Goal: Navigation & Orientation: Find specific page/section

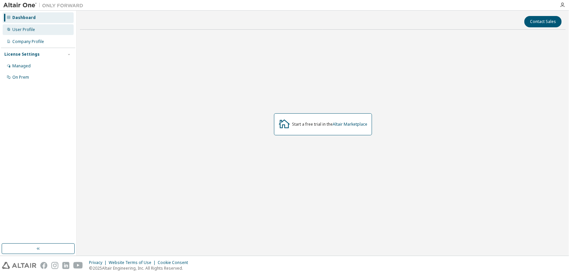
click at [40, 30] on div "User Profile" at bounding box center [38, 29] width 71 height 11
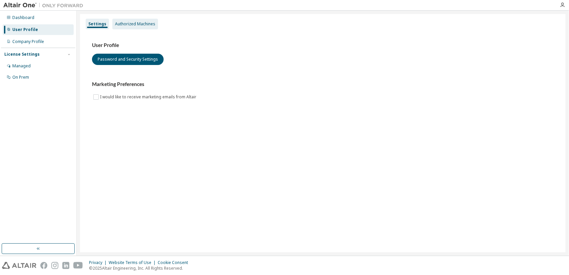
click at [137, 26] on div "Authorized Machines" at bounding box center [135, 23] width 40 height 5
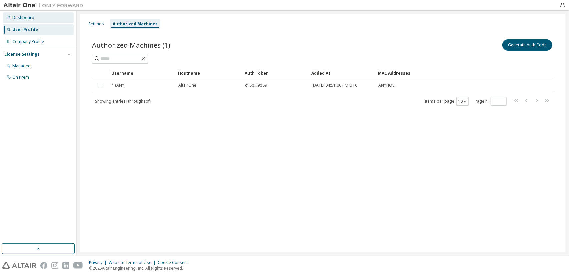
click at [27, 18] on div "Dashboard" at bounding box center [23, 17] width 22 height 5
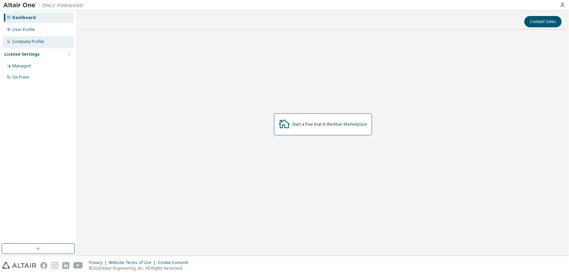
click at [34, 42] on div "Company Profile" at bounding box center [28, 41] width 32 height 5
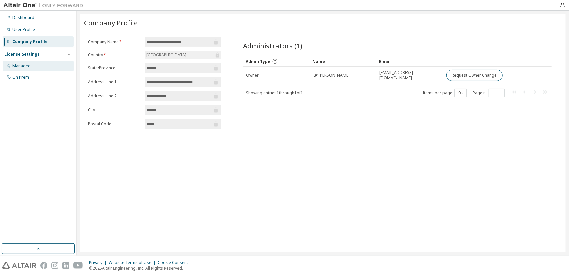
click at [32, 64] on div "Managed" at bounding box center [38, 66] width 71 height 11
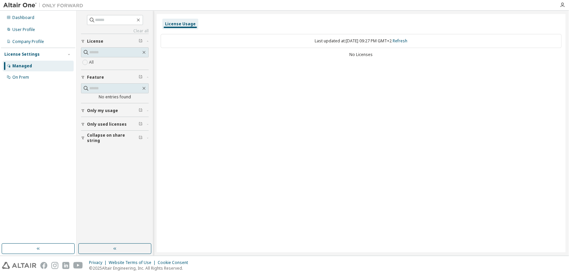
click at [96, 122] on span "Only used licenses" at bounding box center [107, 124] width 40 height 5
click at [21, 16] on div "Dashboard" at bounding box center [23, 17] width 22 height 5
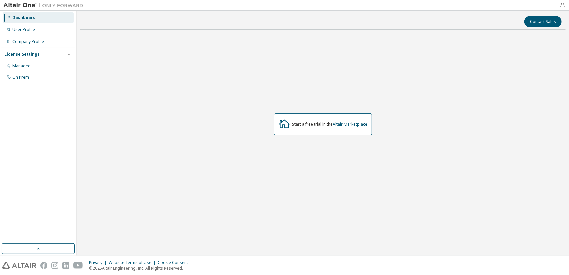
click at [563, 5] on icon "button" at bounding box center [561, 4] width 5 height 5
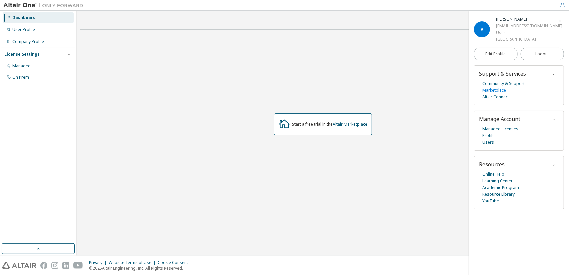
click at [499, 92] on link "Marketplace" at bounding box center [494, 90] width 24 height 7
